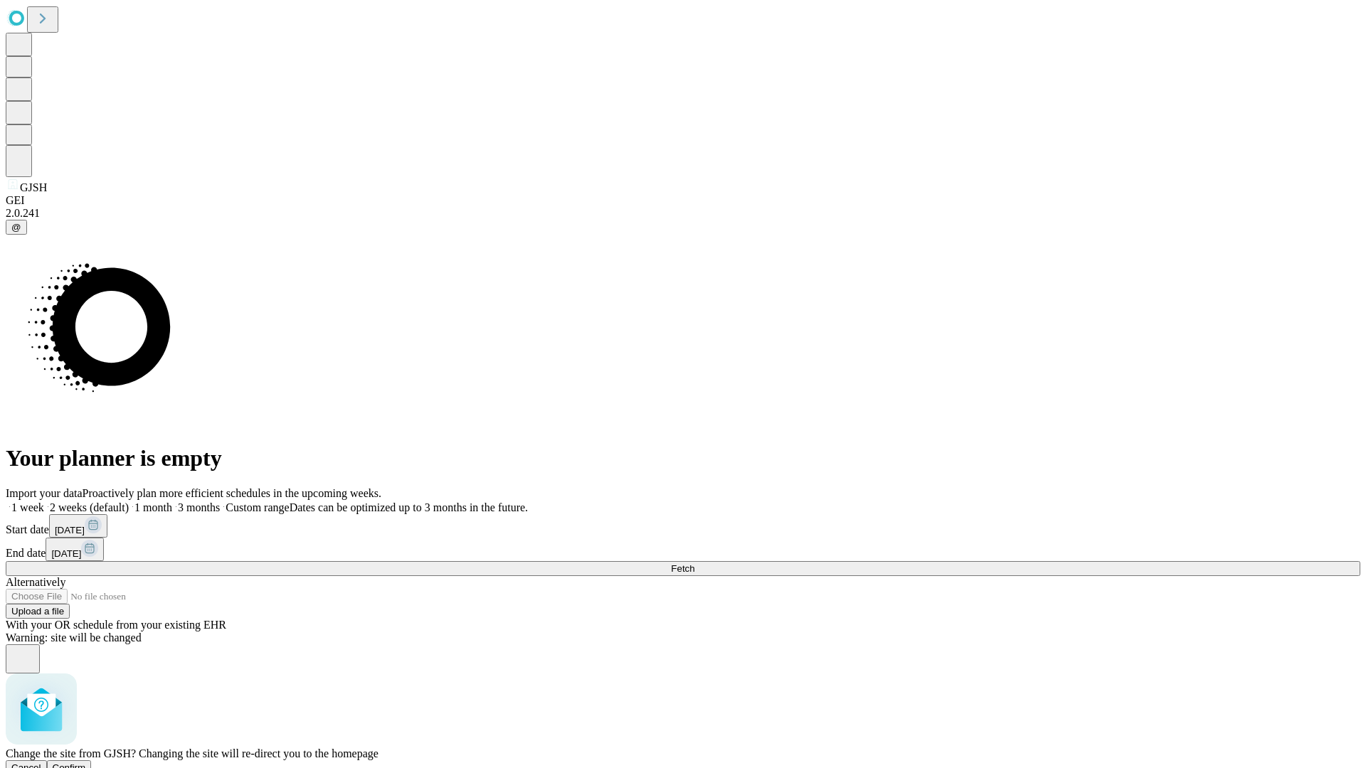
click at [86, 763] on span "Confirm" at bounding box center [69, 768] width 33 height 11
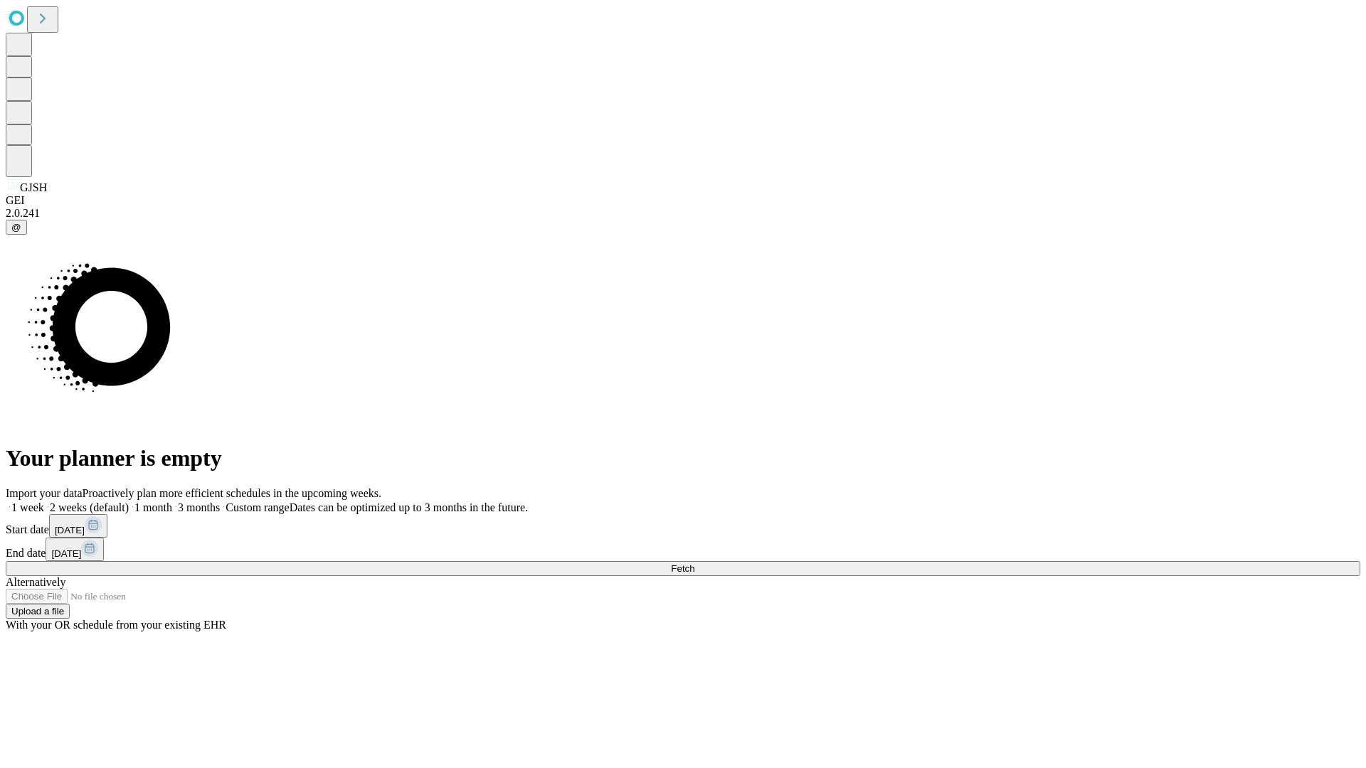
click at [172, 502] on label "1 month" at bounding box center [150, 508] width 43 height 12
click at [694, 563] on span "Fetch" at bounding box center [682, 568] width 23 height 11
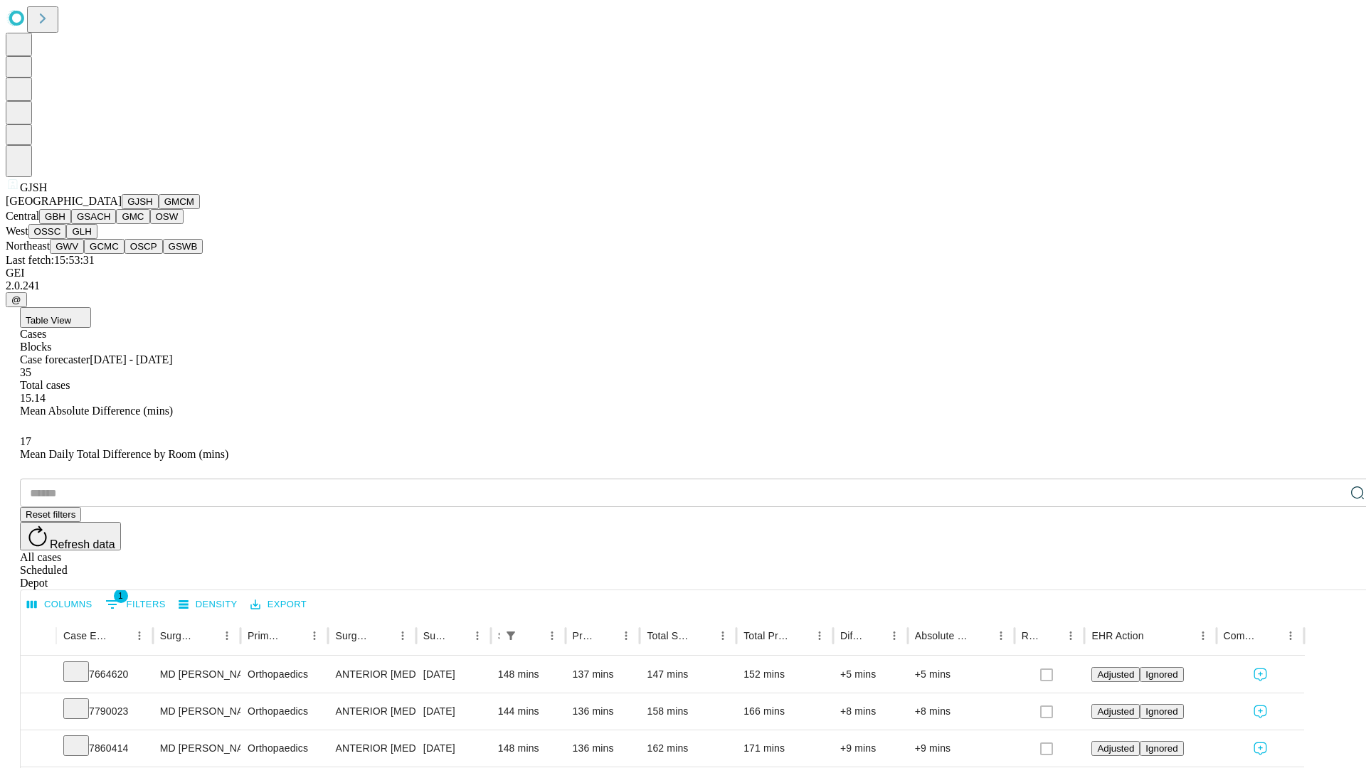
click at [159, 209] on button "GMCM" at bounding box center [179, 201] width 41 height 15
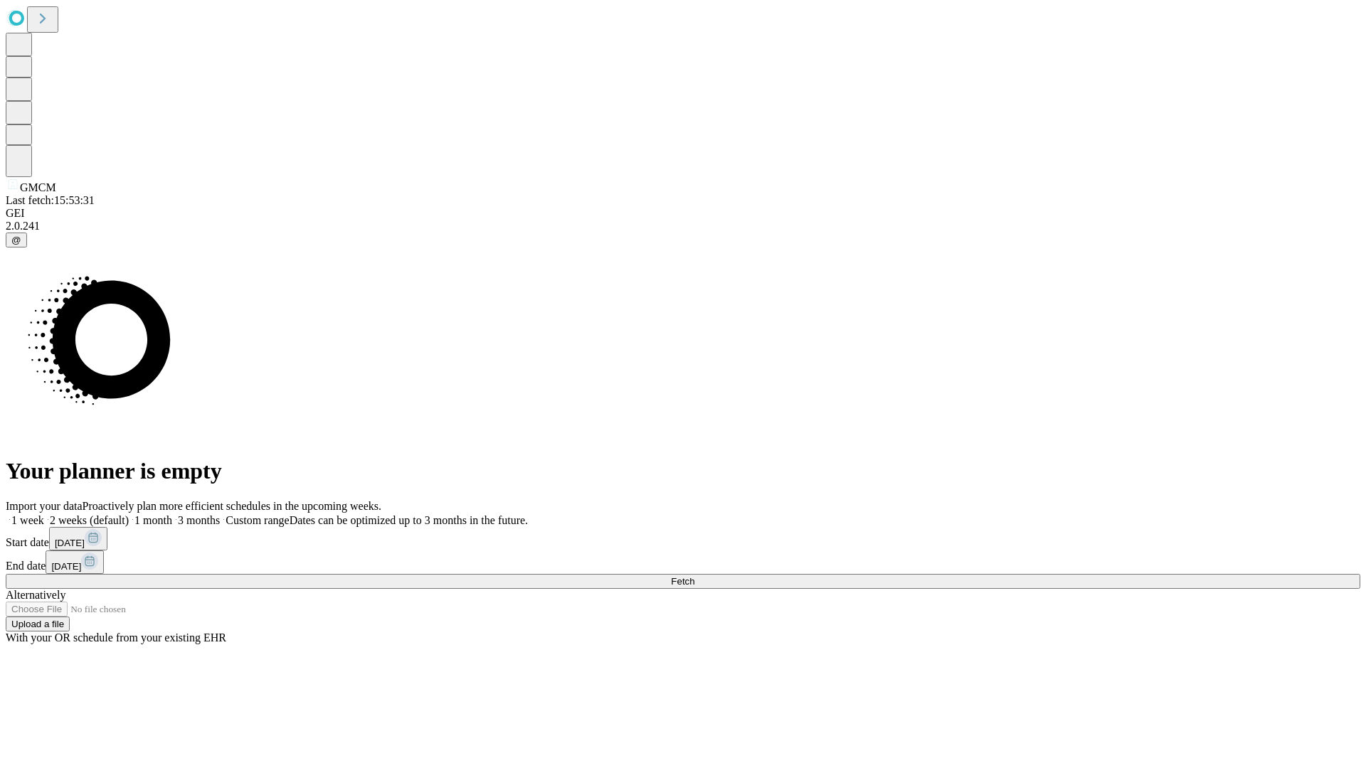
click at [172, 514] on label "1 month" at bounding box center [150, 520] width 43 height 12
click at [694, 576] on span "Fetch" at bounding box center [682, 581] width 23 height 11
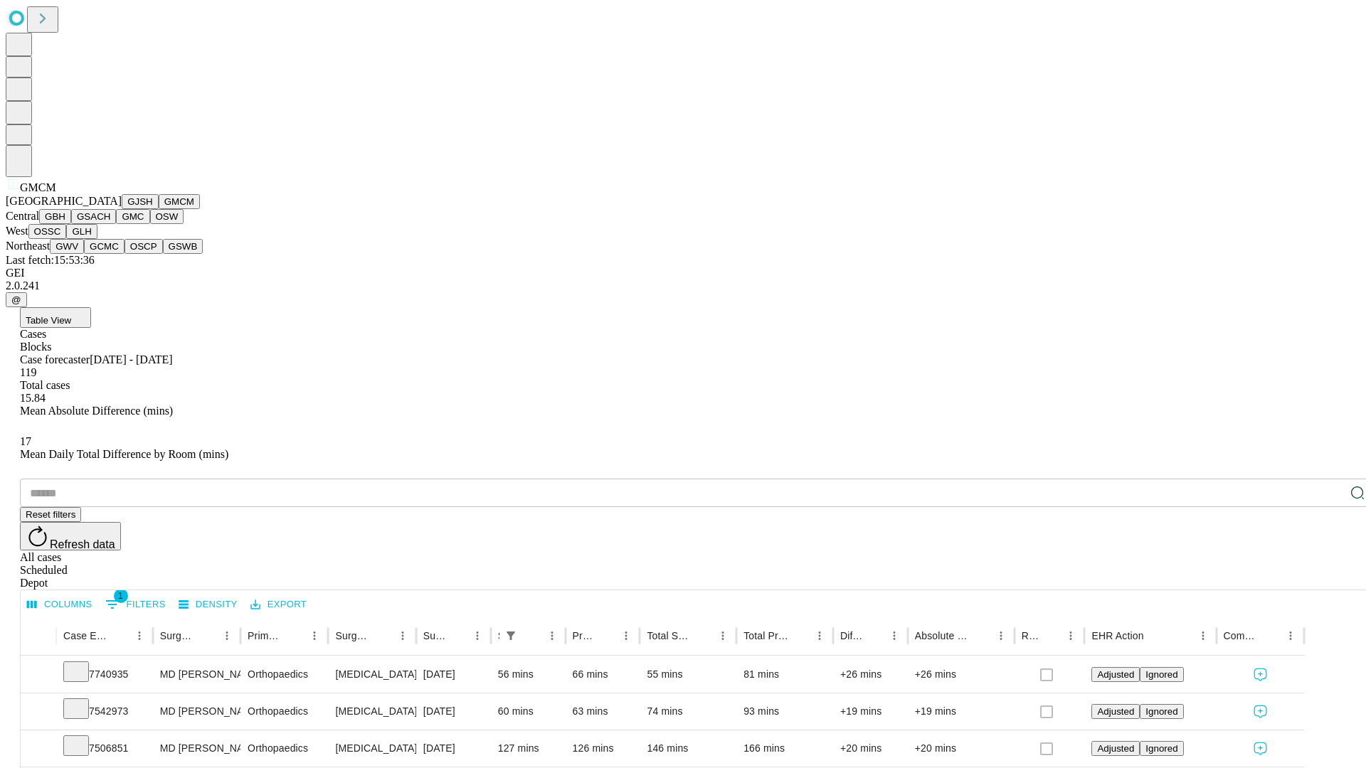
click at [71, 224] on button "GBH" at bounding box center [55, 216] width 32 height 15
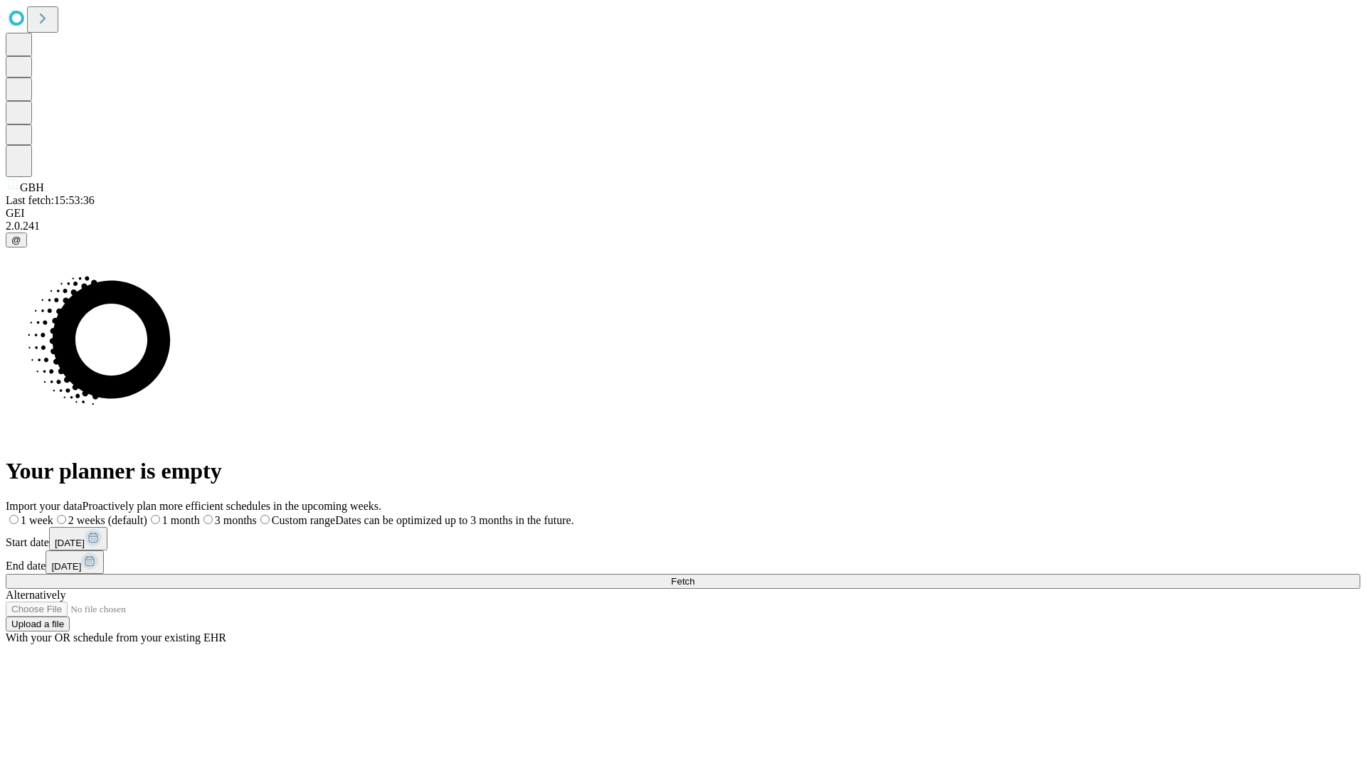
click at [200, 514] on label "1 month" at bounding box center [173, 520] width 53 height 12
click at [694, 576] on span "Fetch" at bounding box center [682, 581] width 23 height 11
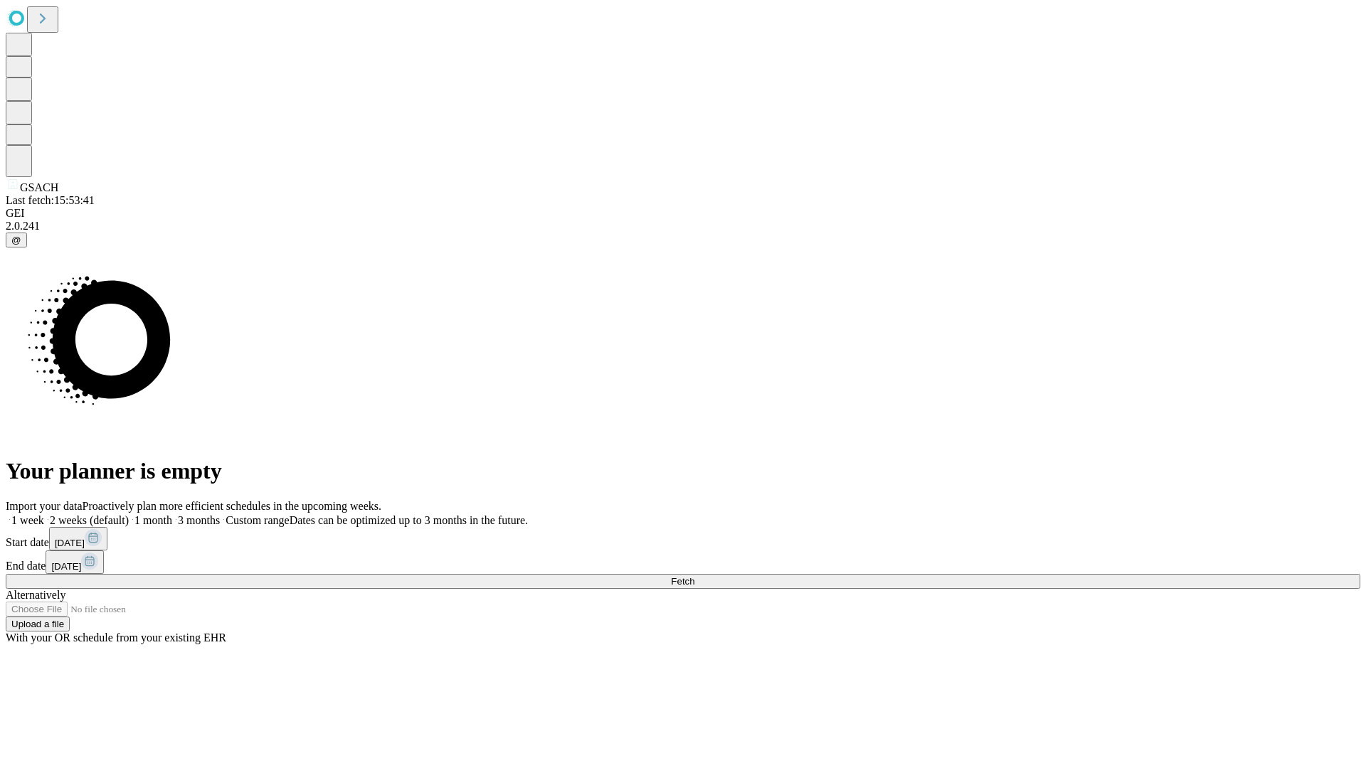
click at [172, 514] on label "1 month" at bounding box center [150, 520] width 43 height 12
click at [694, 576] on span "Fetch" at bounding box center [682, 581] width 23 height 11
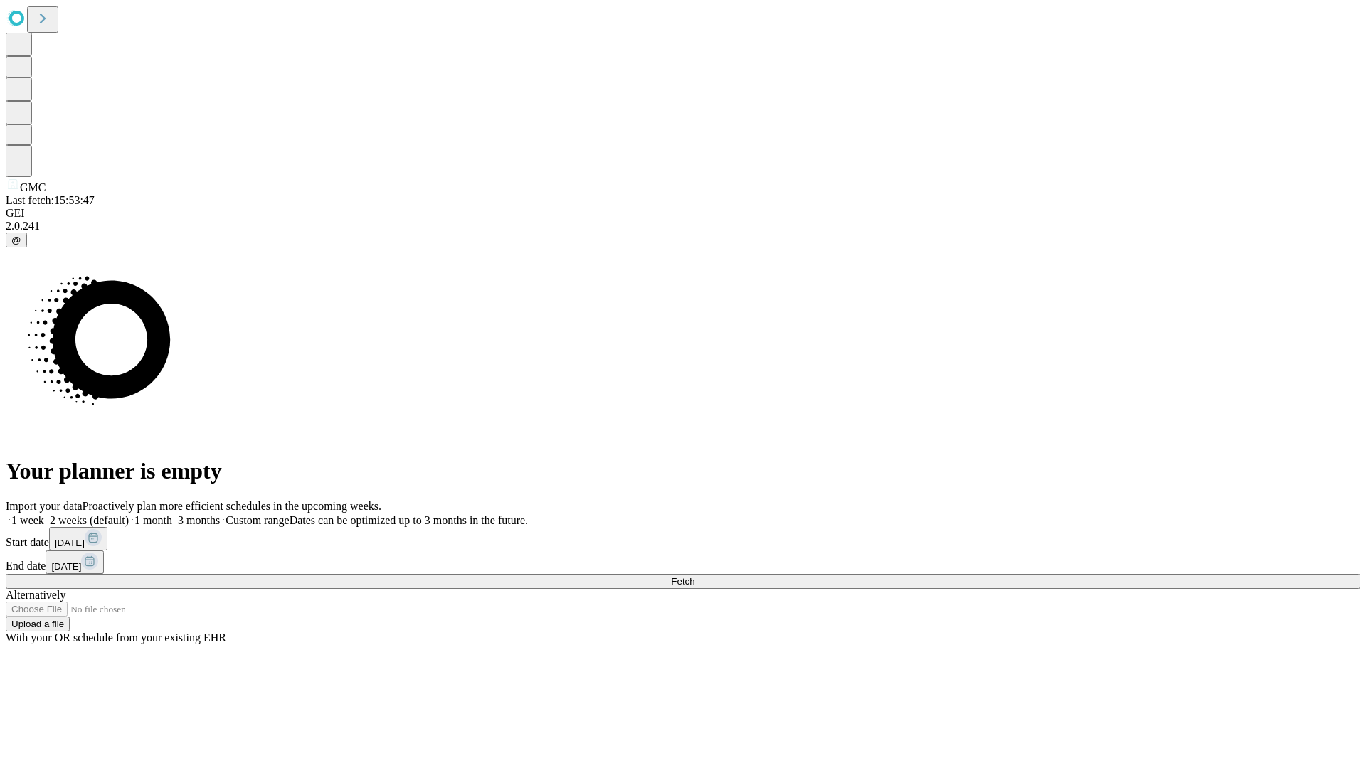
click at [172, 514] on label "1 month" at bounding box center [150, 520] width 43 height 12
click at [694, 576] on span "Fetch" at bounding box center [682, 581] width 23 height 11
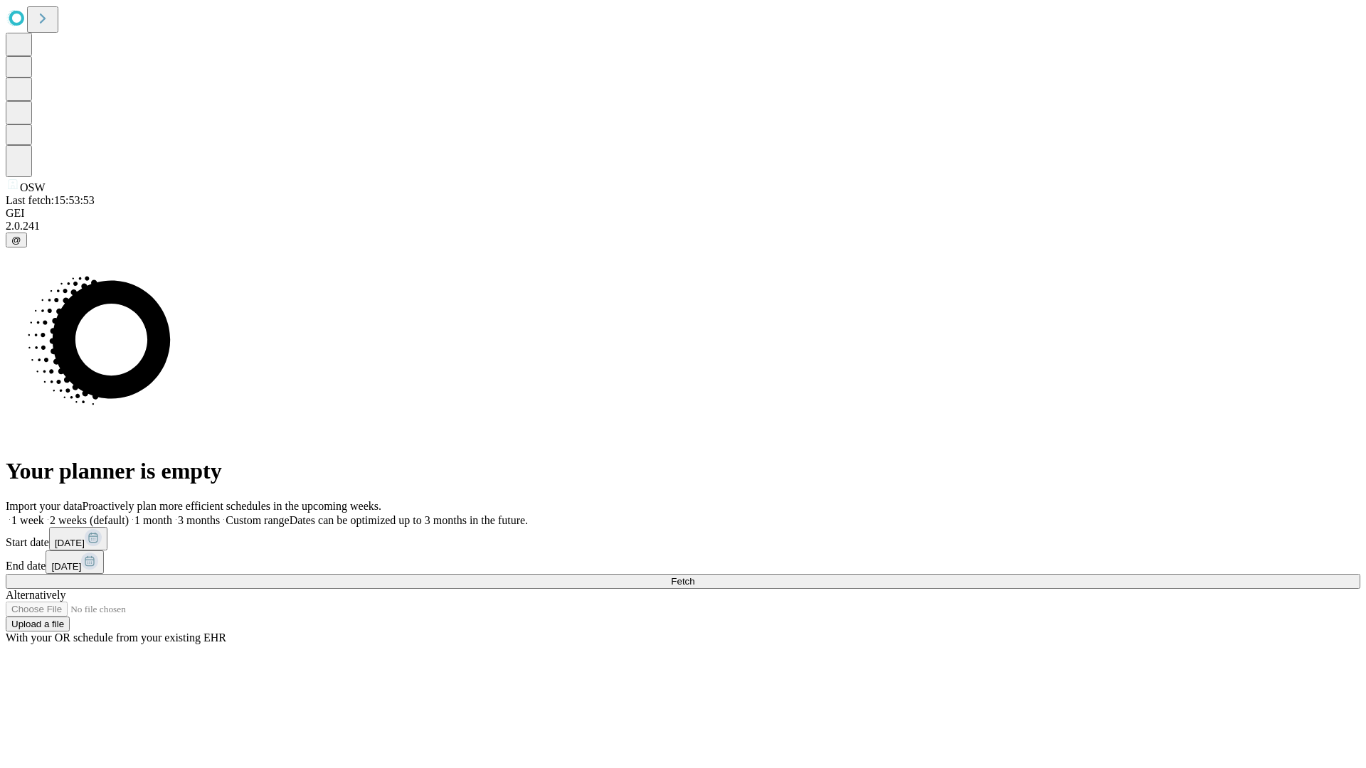
click at [172, 514] on label "1 month" at bounding box center [150, 520] width 43 height 12
click at [694, 576] on span "Fetch" at bounding box center [682, 581] width 23 height 11
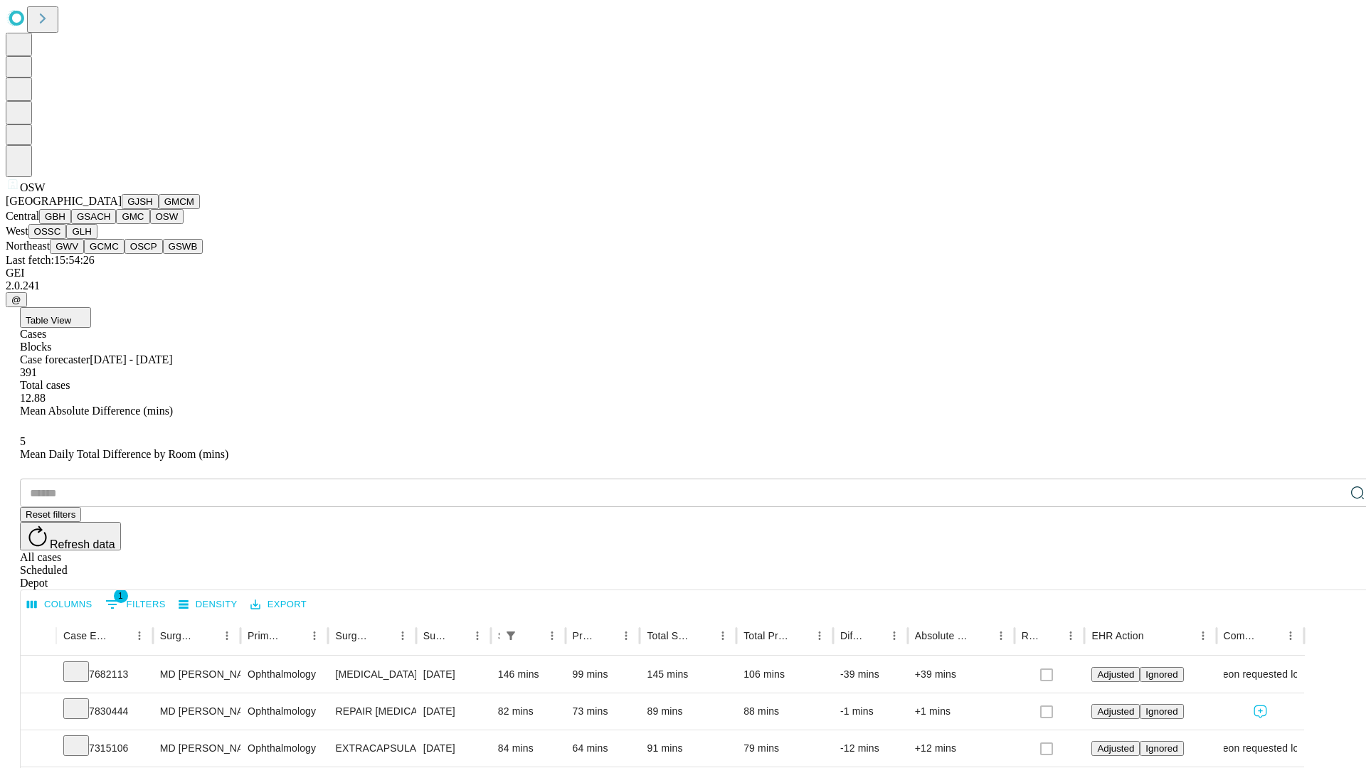
click at [67, 239] on button "OSSC" at bounding box center [47, 231] width 38 height 15
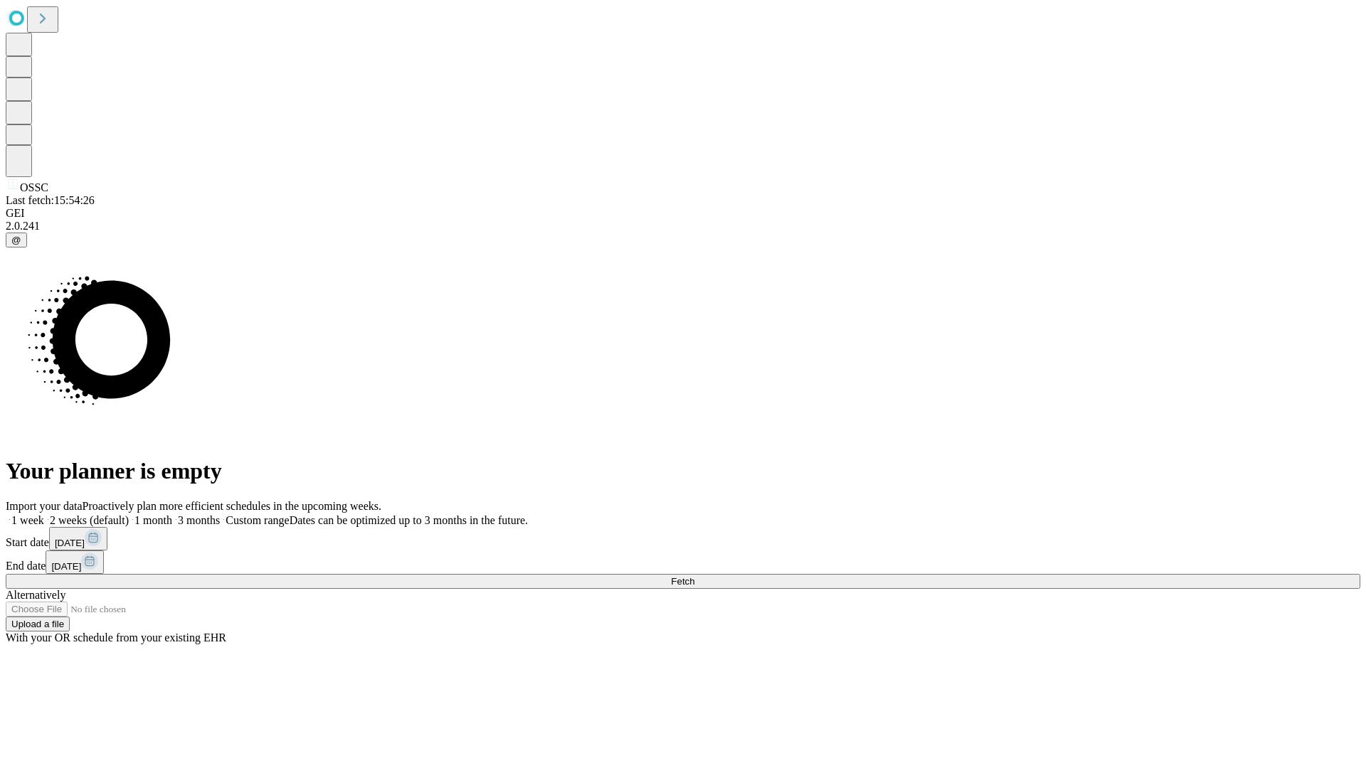
click at [172, 514] on label "1 month" at bounding box center [150, 520] width 43 height 12
click at [694, 576] on span "Fetch" at bounding box center [682, 581] width 23 height 11
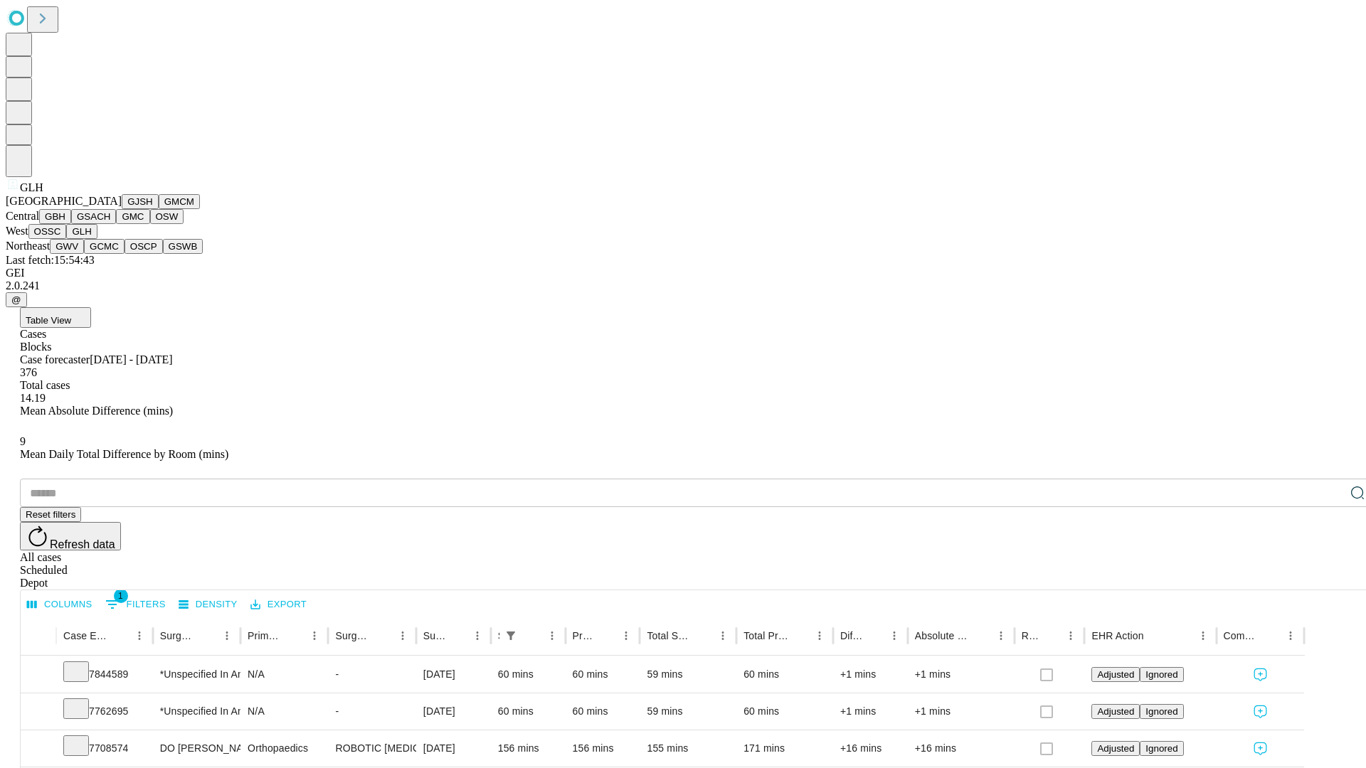
click at [84, 254] on button "GWV" at bounding box center [67, 246] width 34 height 15
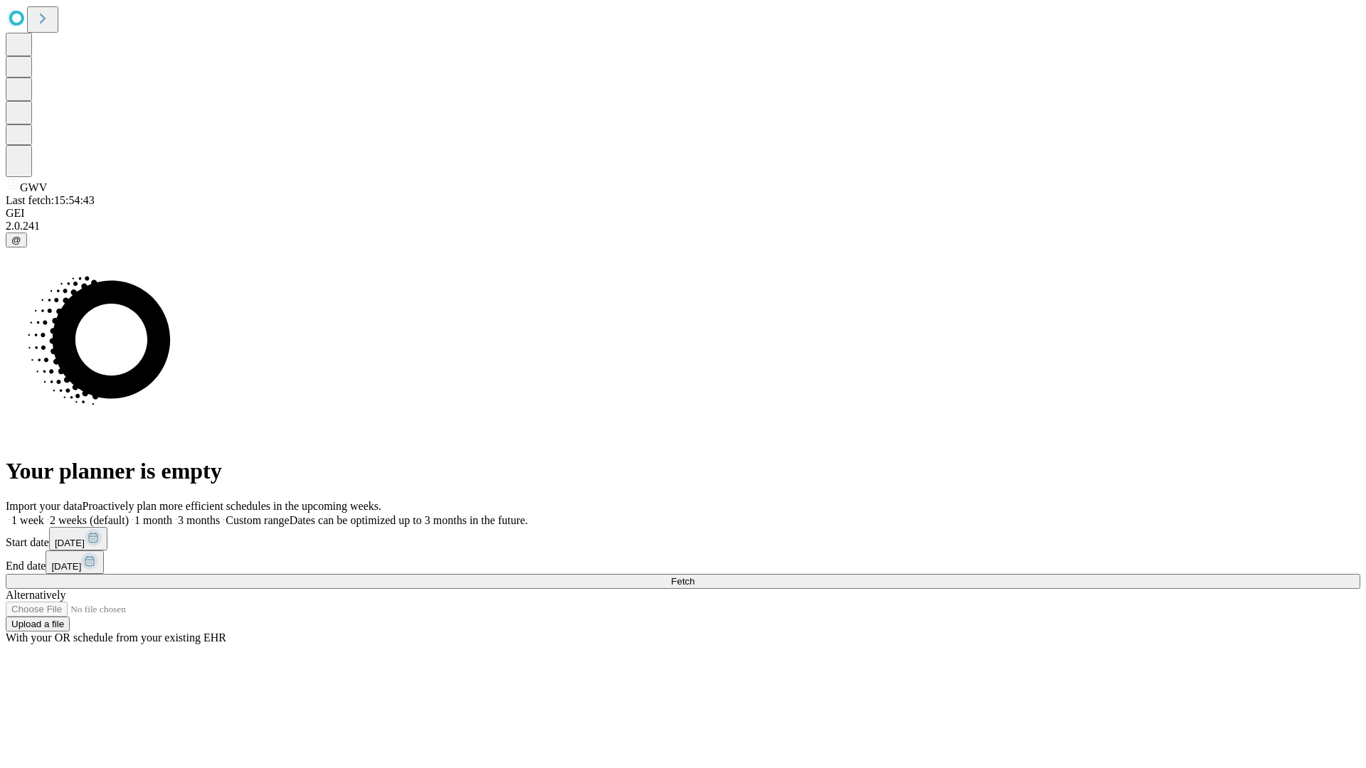
click at [172, 514] on label "1 month" at bounding box center [150, 520] width 43 height 12
click at [694, 576] on span "Fetch" at bounding box center [682, 581] width 23 height 11
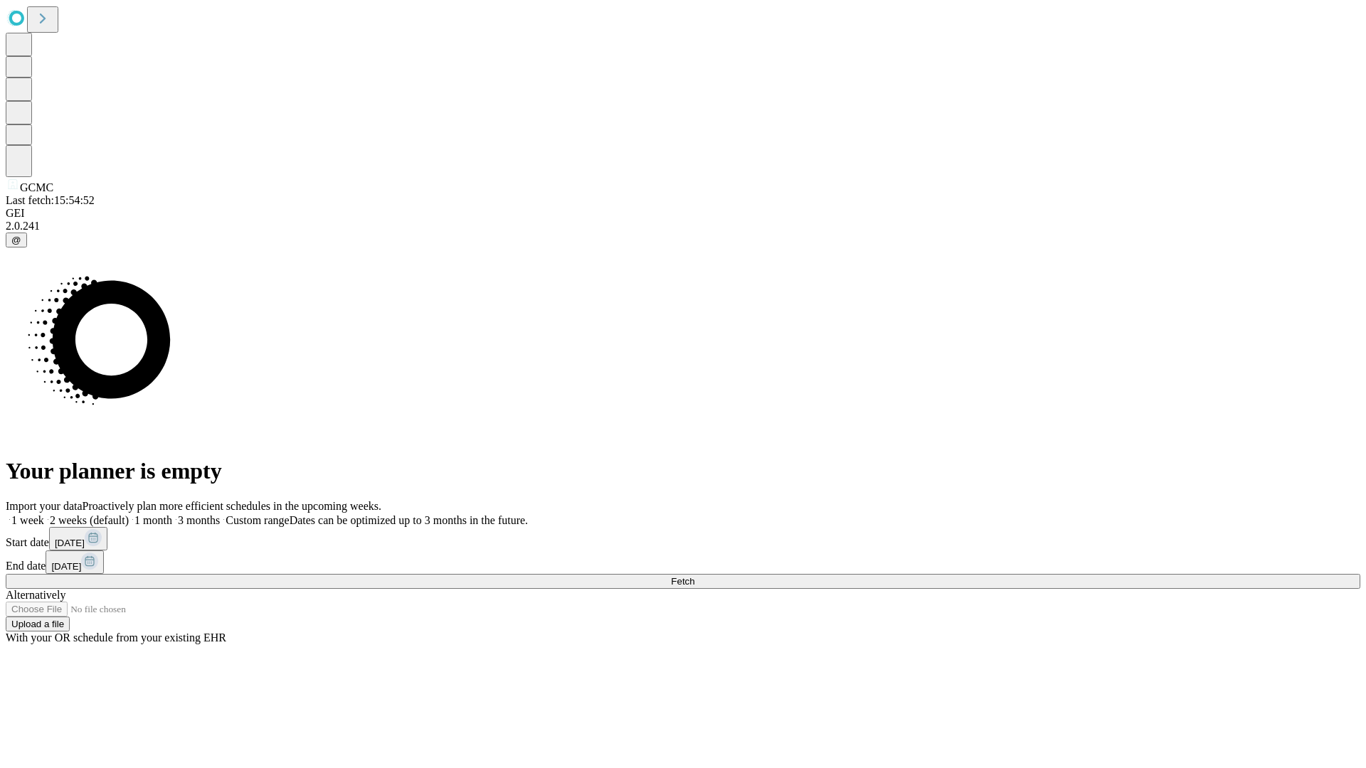
click at [172, 514] on label "1 month" at bounding box center [150, 520] width 43 height 12
click at [694, 576] on span "Fetch" at bounding box center [682, 581] width 23 height 11
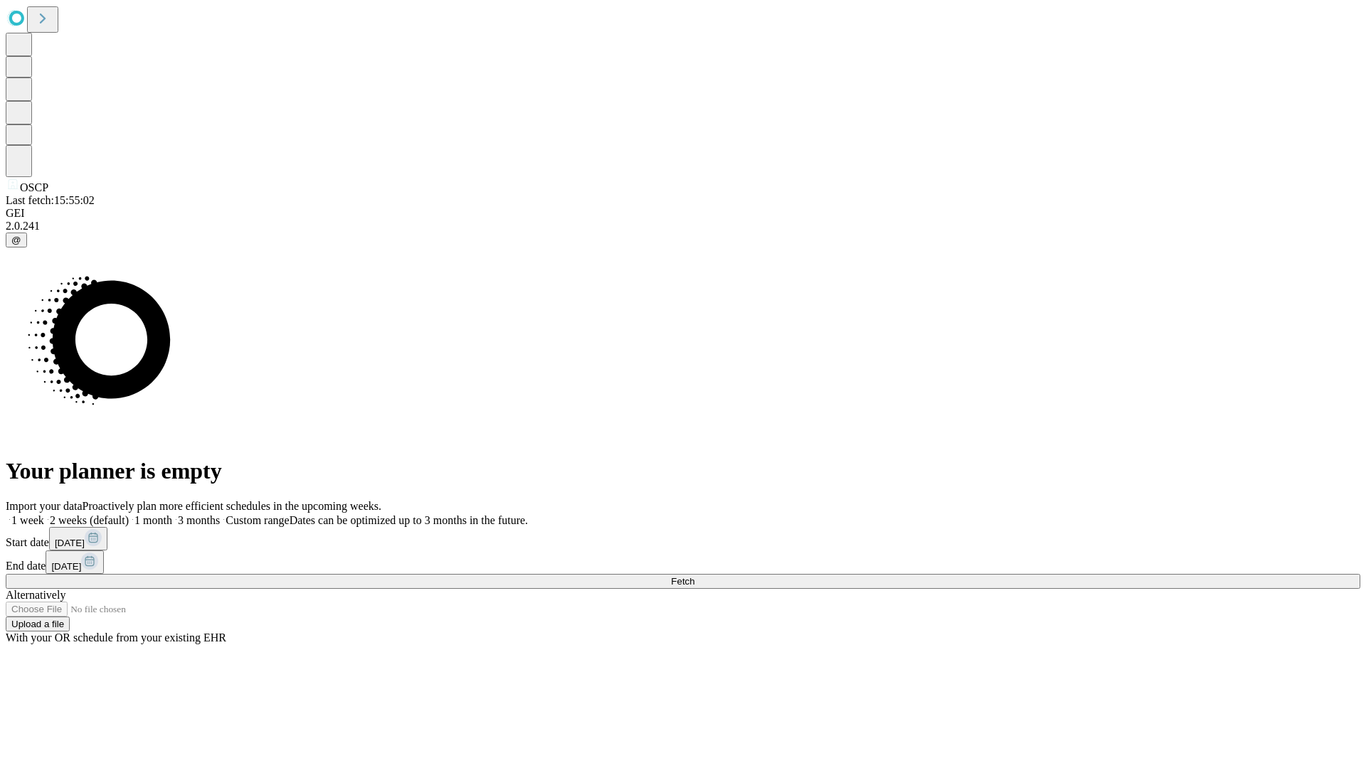
click at [694, 576] on span "Fetch" at bounding box center [682, 581] width 23 height 11
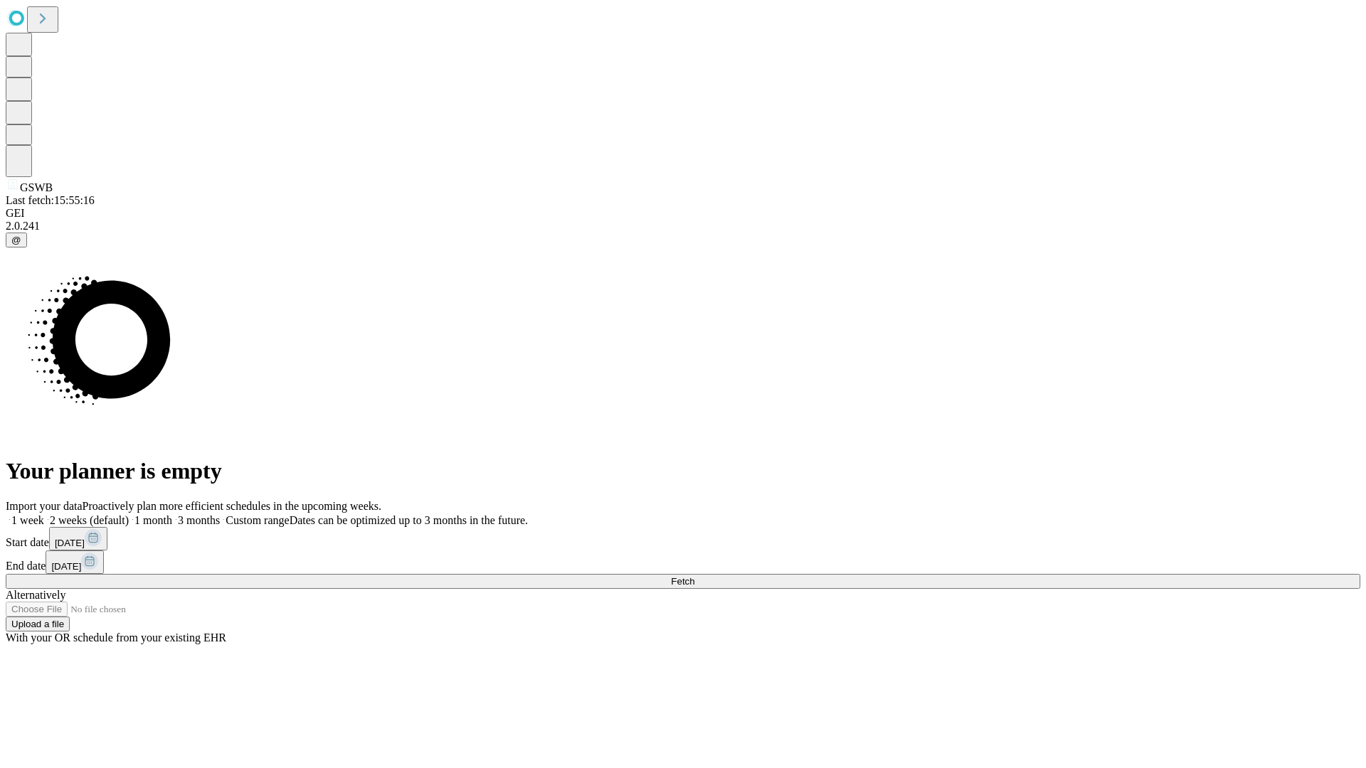
click at [172, 514] on label "1 month" at bounding box center [150, 520] width 43 height 12
click at [694, 576] on span "Fetch" at bounding box center [682, 581] width 23 height 11
